Goal: Task Accomplishment & Management: Use online tool/utility

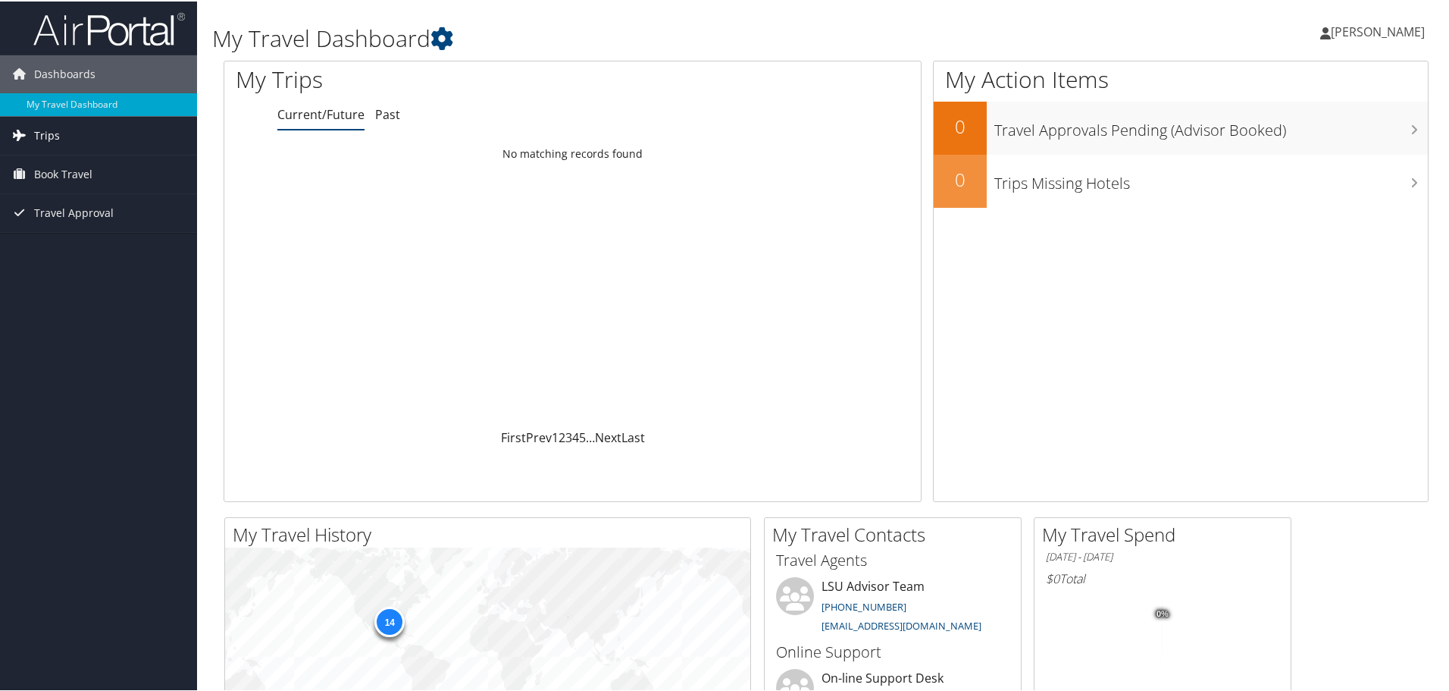
click at [36, 134] on span "Trips" at bounding box center [47, 134] width 26 height 38
click at [65, 160] on link "Current/Future Trips" at bounding box center [98, 164] width 197 height 23
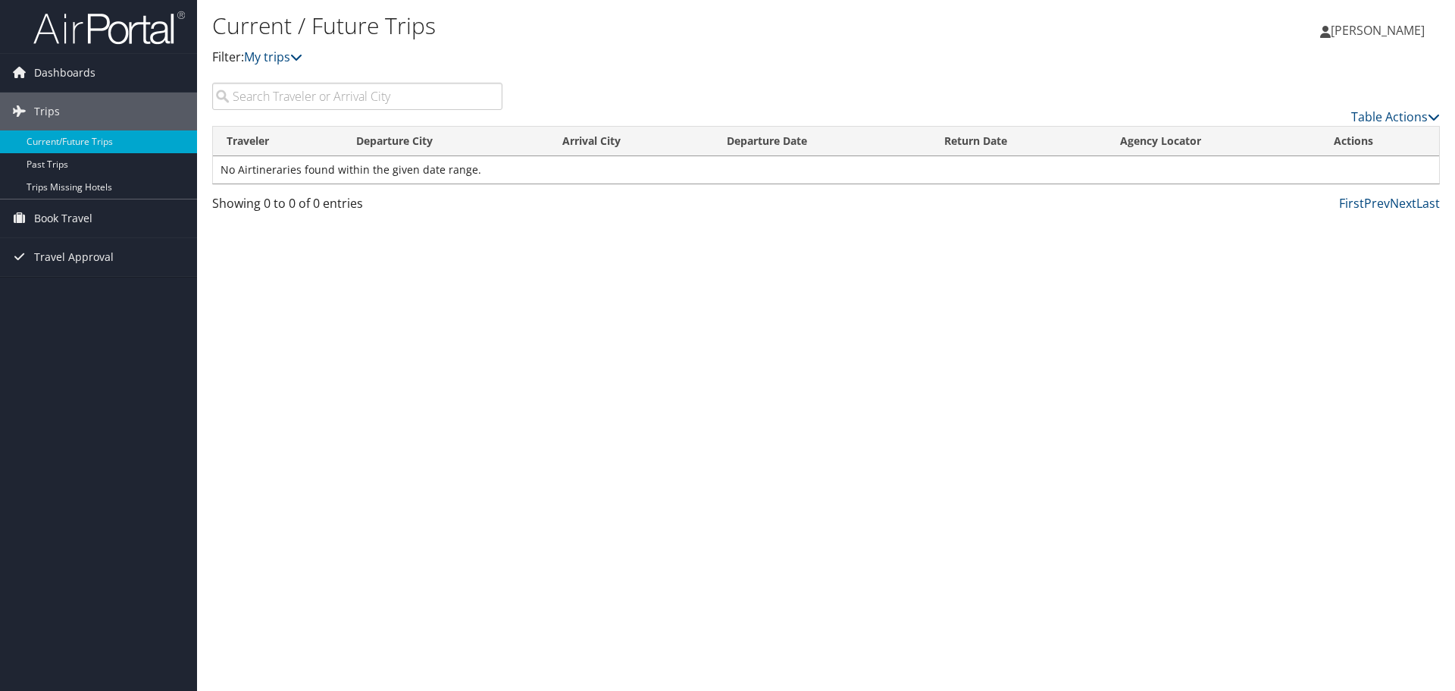
click at [363, 90] on input "search" at bounding box center [357, 96] width 290 height 27
type input "orlando"
click at [65, 70] on span "Dashboards" at bounding box center [64, 73] width 61 height 38
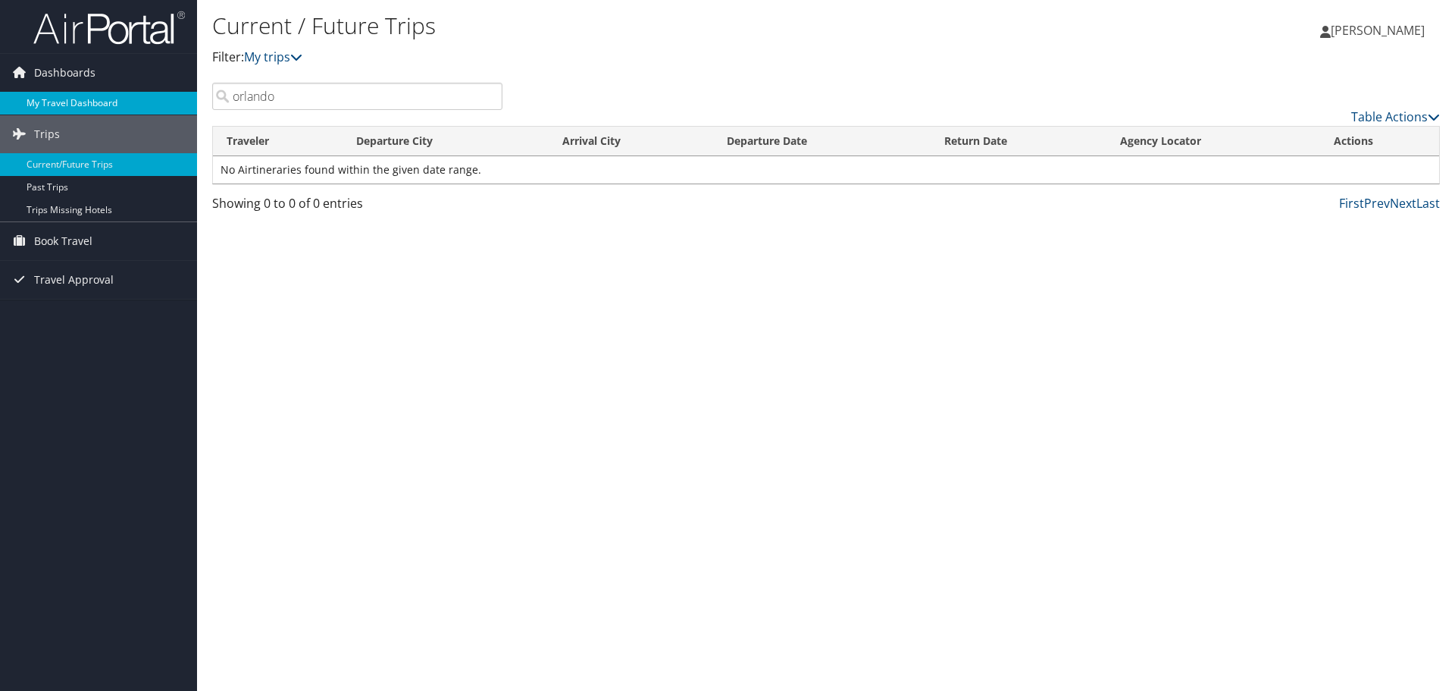
click at [59, 102] on link "My Travel Dashboard" at bounding box center [98, 103] width 197 height 23
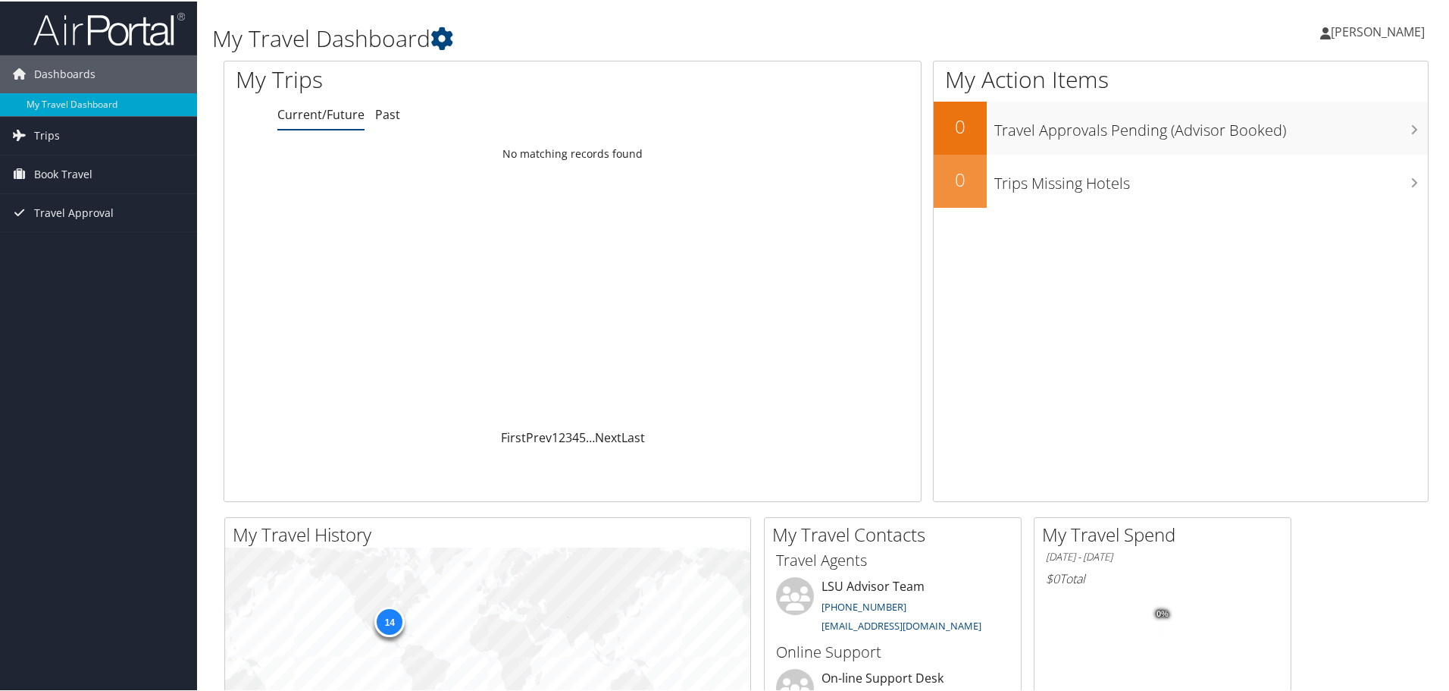
click at [313, 111] on link "Current/Future" at bounding box center [320, 113] width 87 height 17
click at [392, 231] on div "Loading... No matching records found" at bounding box center [572, 283] width 697 height 288
click at [56, 172] on span "Book Travel" at bounding box center [63, 173] width 58 height 38
click at [58, 197] on link "Approval Request (Beta)" at bounding box center [98, 203] width 197 height 23
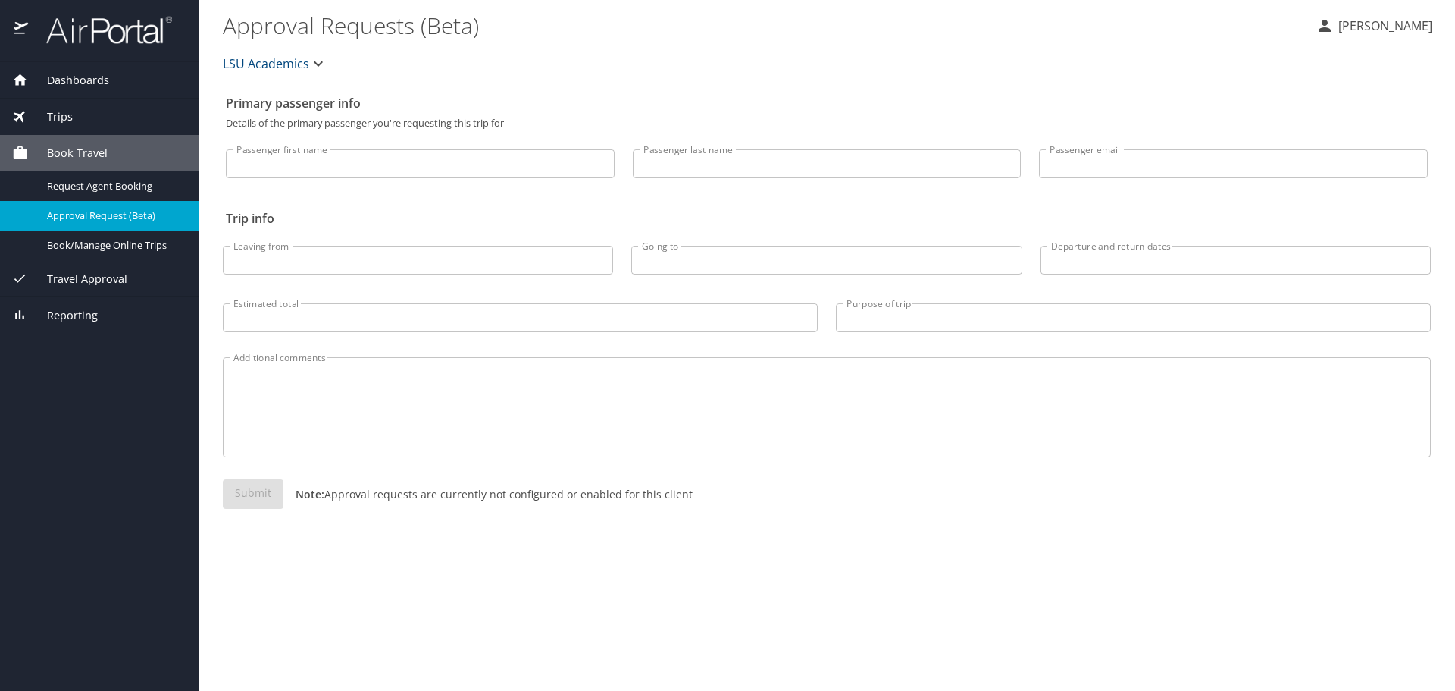
click at [79, 280] on span "Travel Approval" at bounding box center [77, 279] width 99 height 17
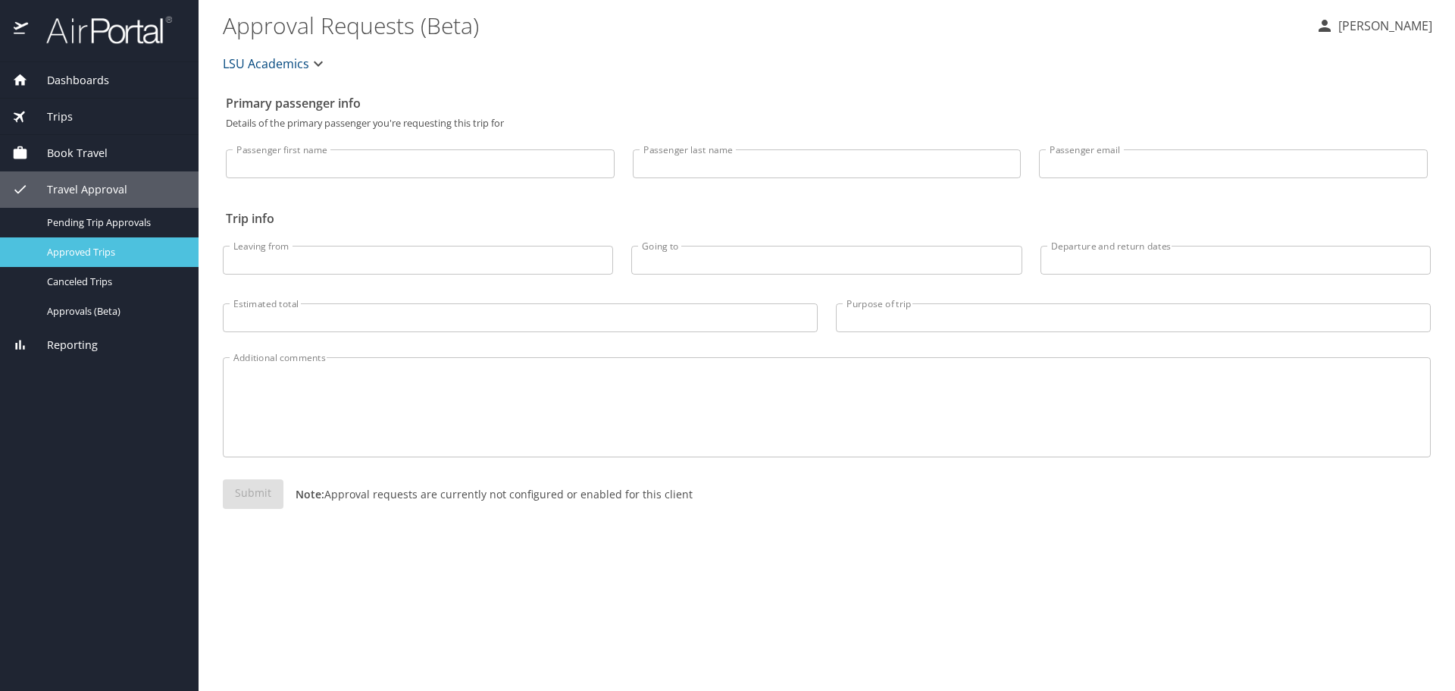
click at [91, 252] on span "Approved Trips" at bounding box center [113, 252] width 133 height 14
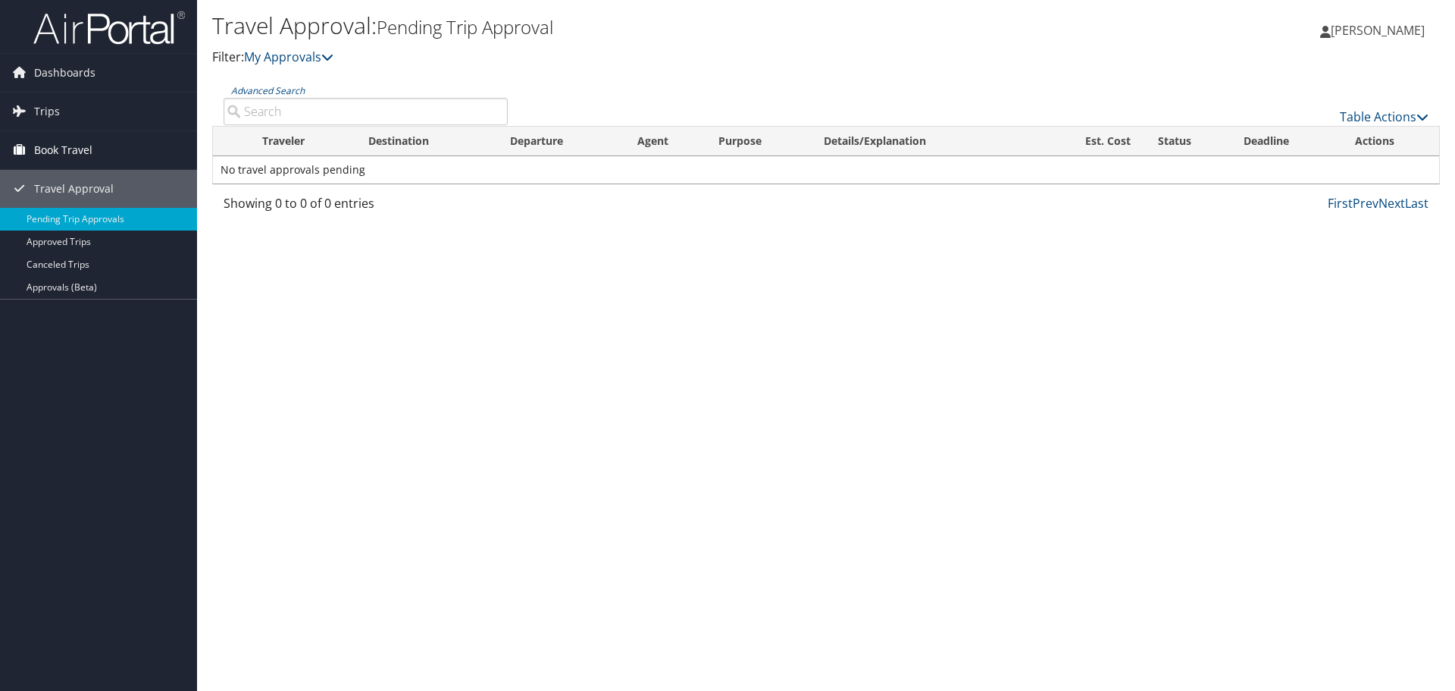
click at [55, 146] on span "Book Travel" at bounding box center [63, 150] width 58 height 38
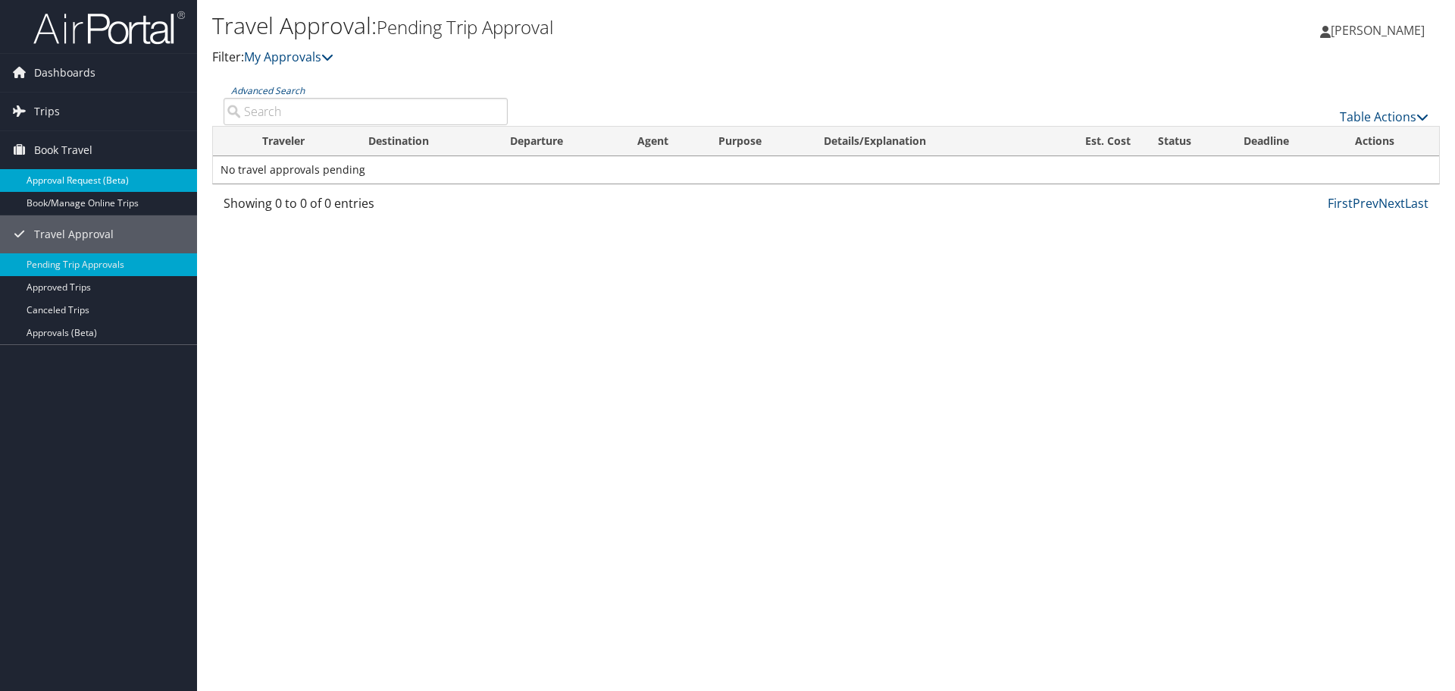
click at [55, 180] on link "Approval Request (Beta)" at bounding box center [98, 180] width 197 height 23
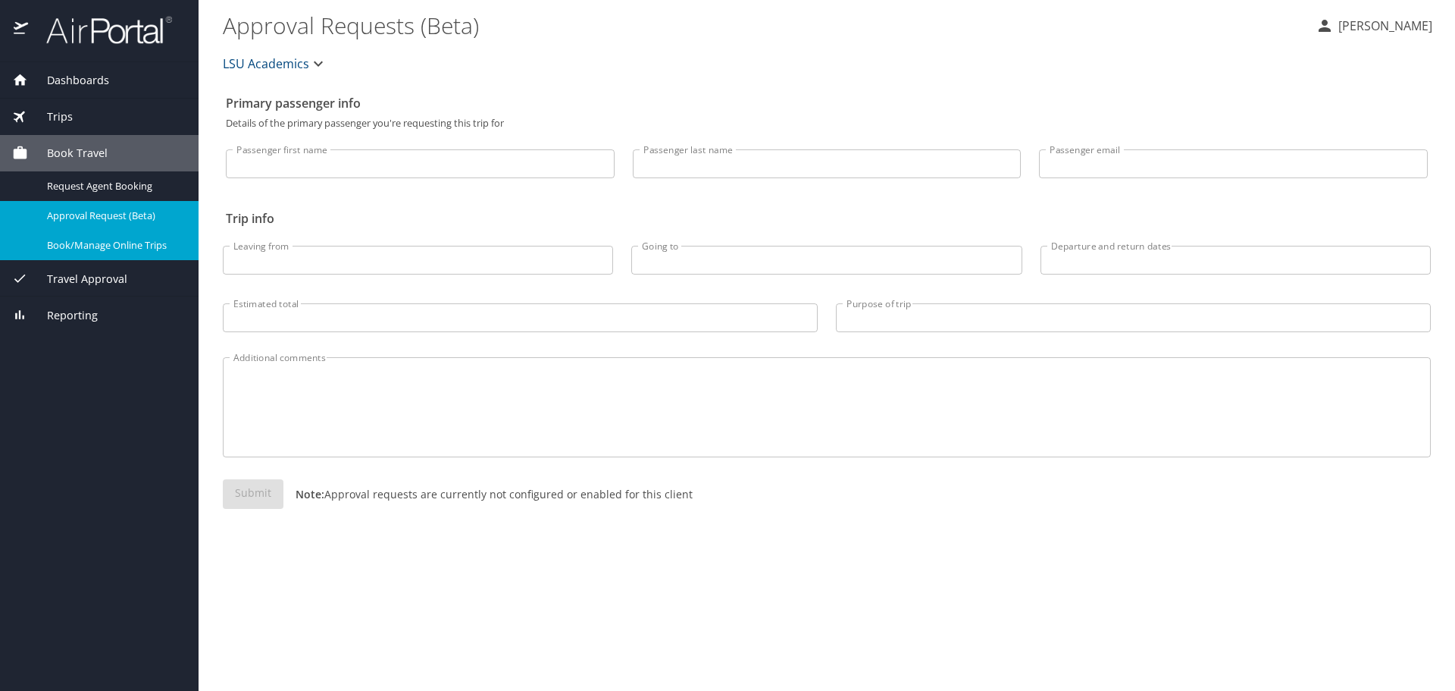
click at [81, 240] on span "Book/Manage Online Trips" at bounding box center [113, 245] width 133 height 14
